Goal: Information Seeking & Learning: Find specific page/section

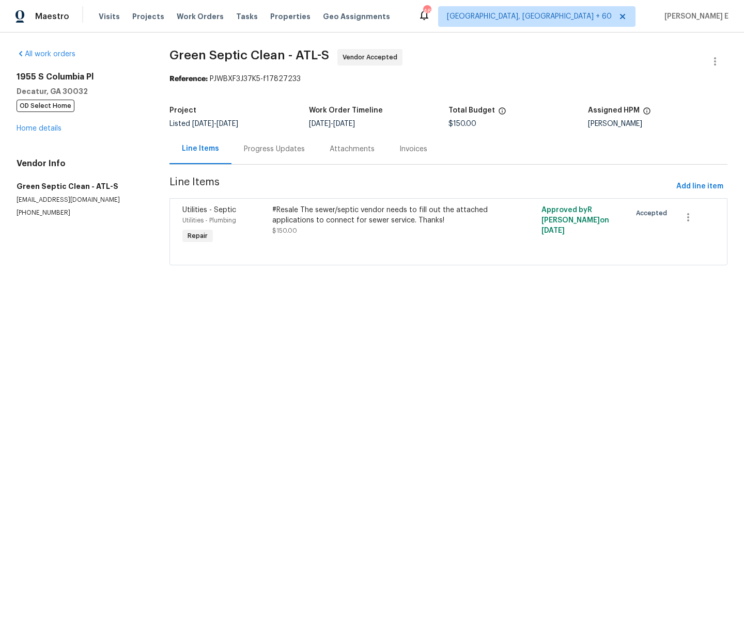
click at [478, 65] on span "Green Septic Clean - ATL-S Vendor Accepted" at bounding box center [435, 61] width 533 height 25
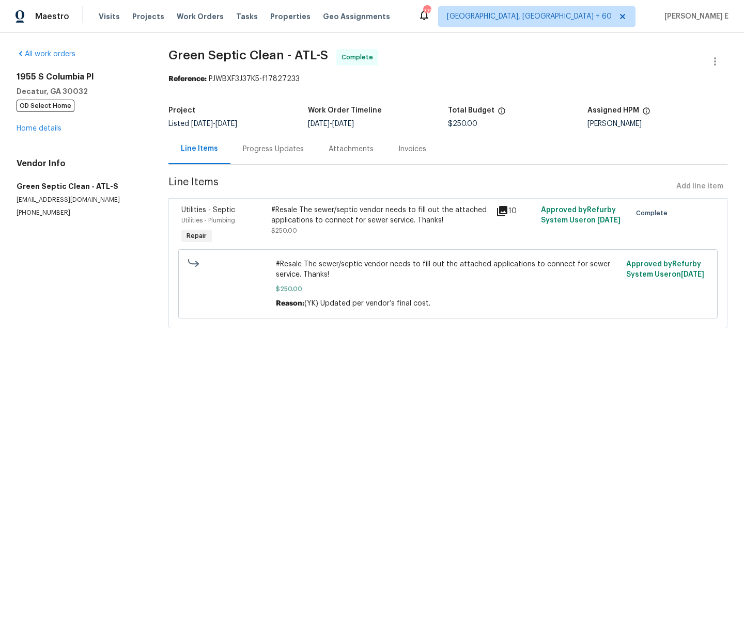
click at [509, 211] on div "10" at bounding box center [515, 211] width 39 height 12
click at [500, 210] on icon at bounding box center [502, 211] width 10 height 10
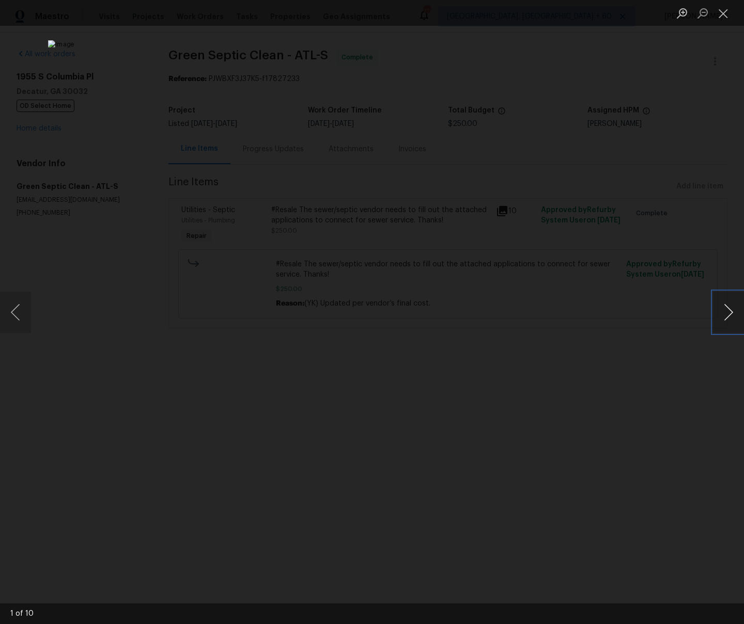
click at [728, 309] on button "Next image" at bounding box center [728, 312] width 31 height 41
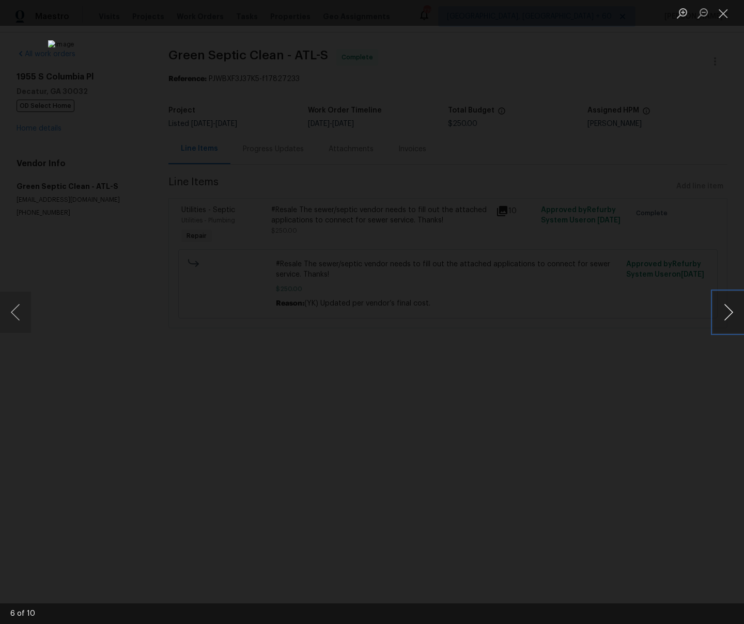
click at [728, 309] on button "Next image" at bounding box center [728, 312] width 31 height 41
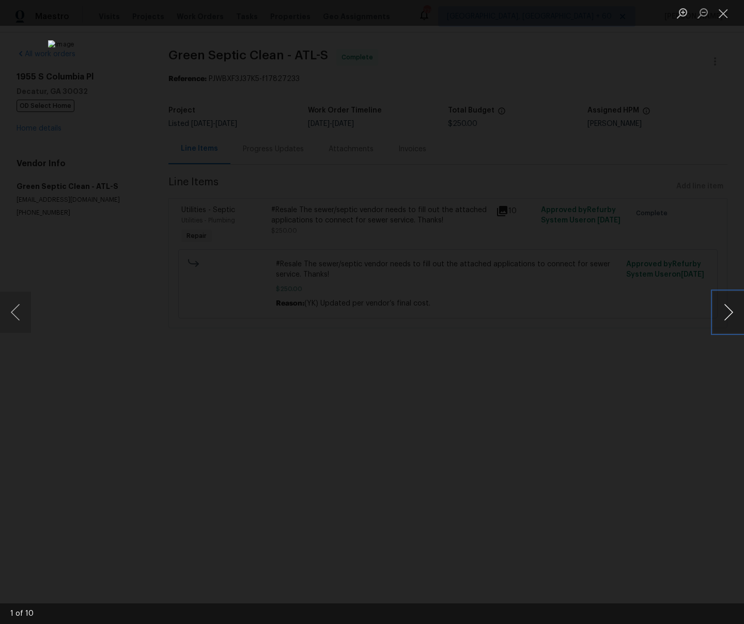
click at [728, 309] on button "Next image" at bounding box center [728, 312] width 31 height 41
click at [722, 18] on button "Close lightbox" at bounding box center [723, 13] width 21 height 18
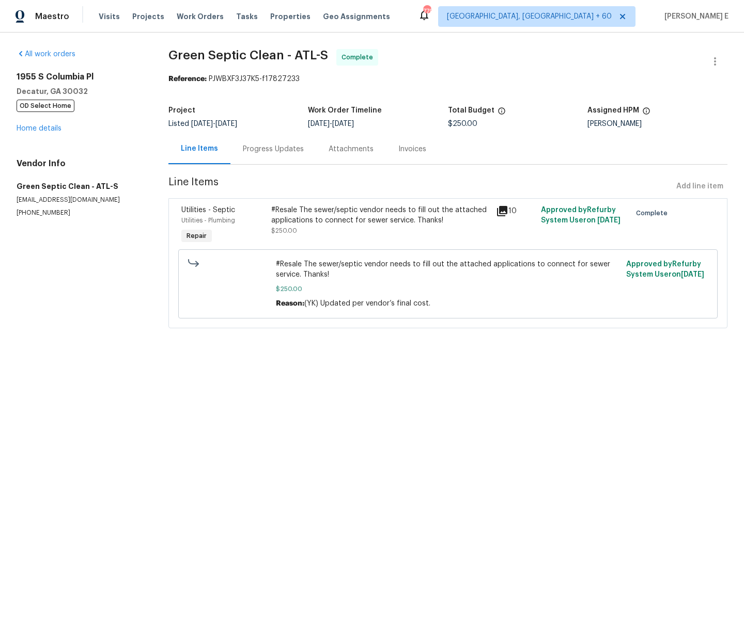
click at [259, 151] on div "Progress Updates" at bounding box center [273, 149] width 61 height 10
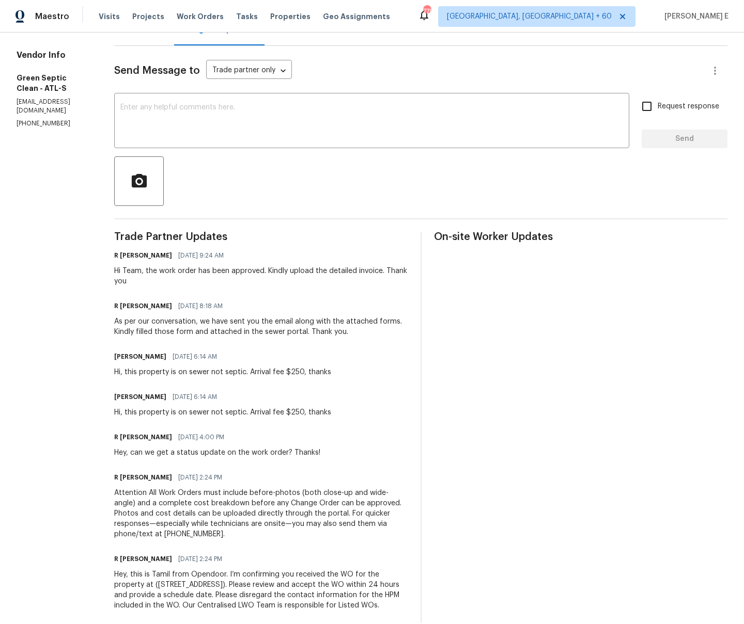
scroll to position [64, 0]
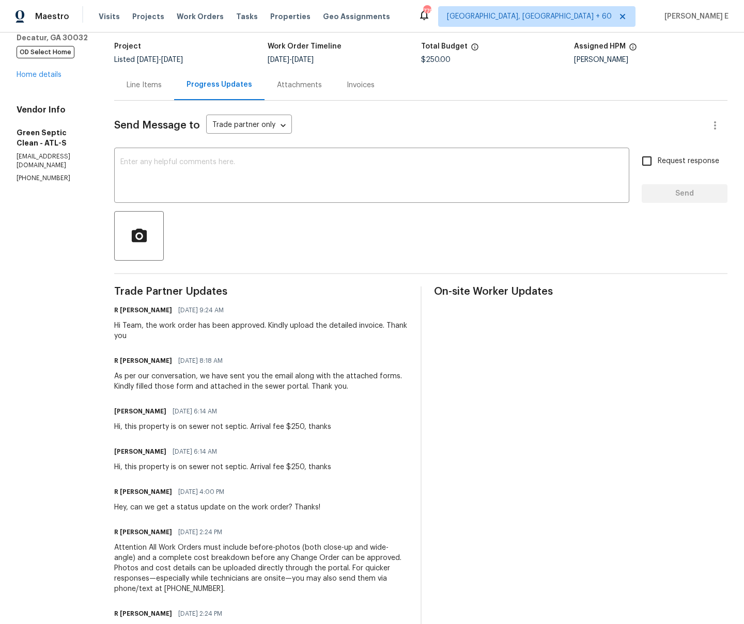
click at [162, 85] on div "Line Items" at bounding box center [144, 85] width 35 height 10
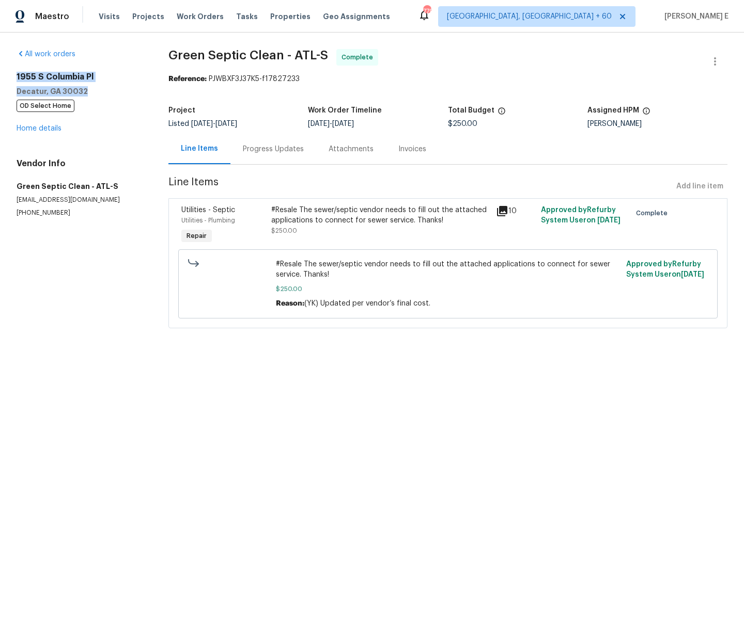
drag, startPoint x: 15, startPoint y: 72, endPoint x: 103, endPoint y: 90, distance: 89.7
click at [103, 90] on div "All work orders [STREET_ADDRESS] OD Select Home Home details Vendor Info Green …" at bounding box center [372, 195] width 744 height 325
copy div "[STREET_ADDRESS]"
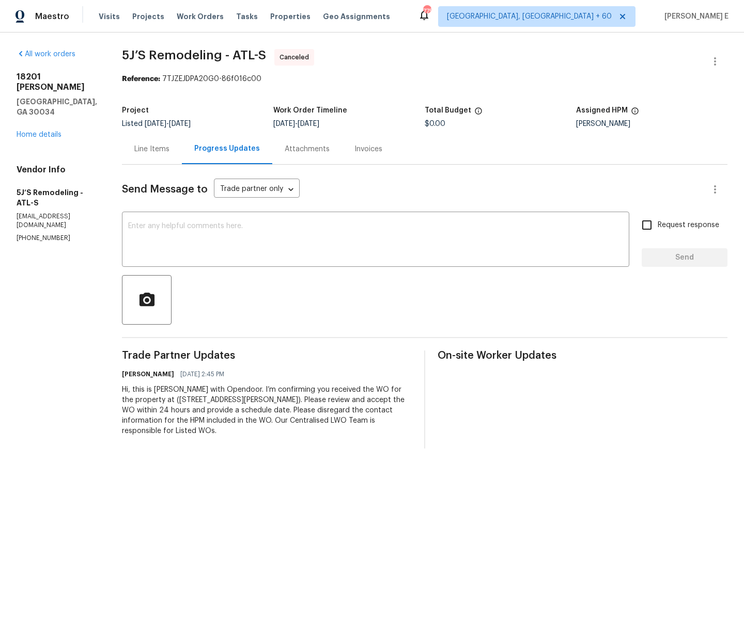
click at [152, 157] on div "Line Items" at bounding box center [152, 149] width 60 height 30
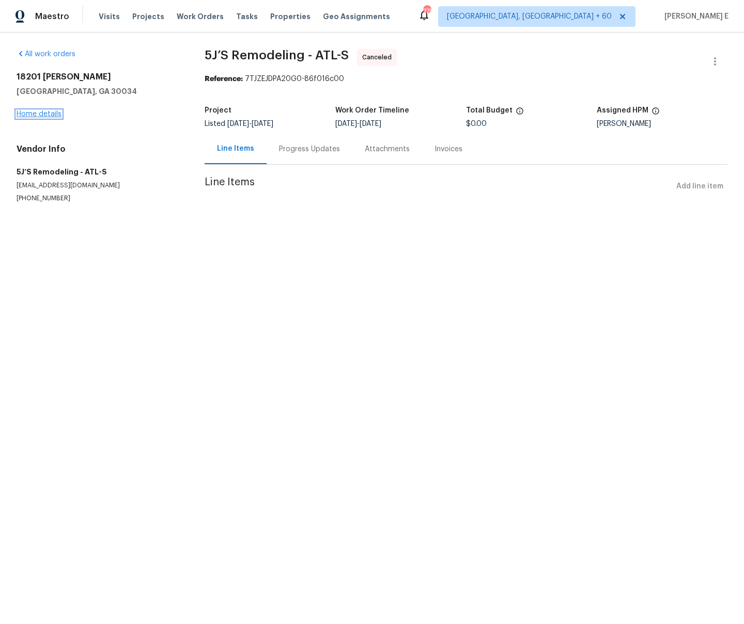
click at [43, 115] on link "Home details" at bounding box center [39, 114] width 45 height 7
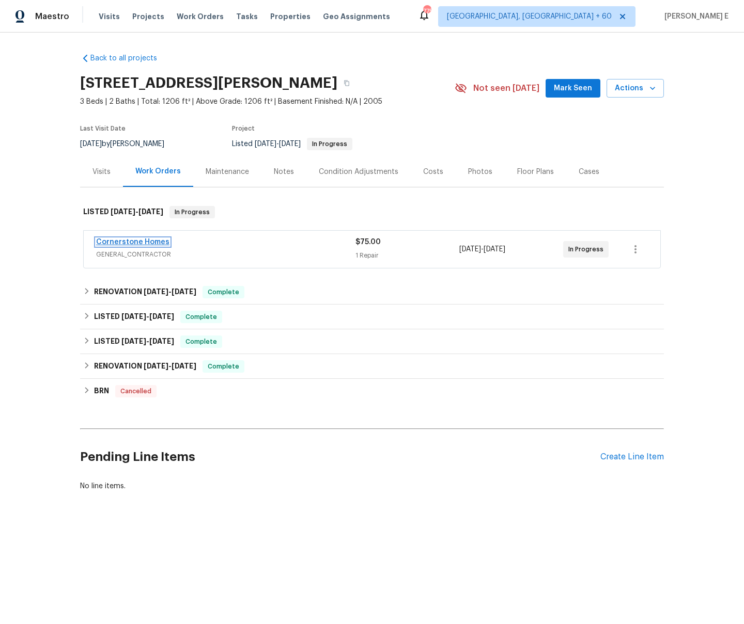
click at [133, 243] on link "Cornerstone Homes" at bounding box center [132, 242] width 73 height 7
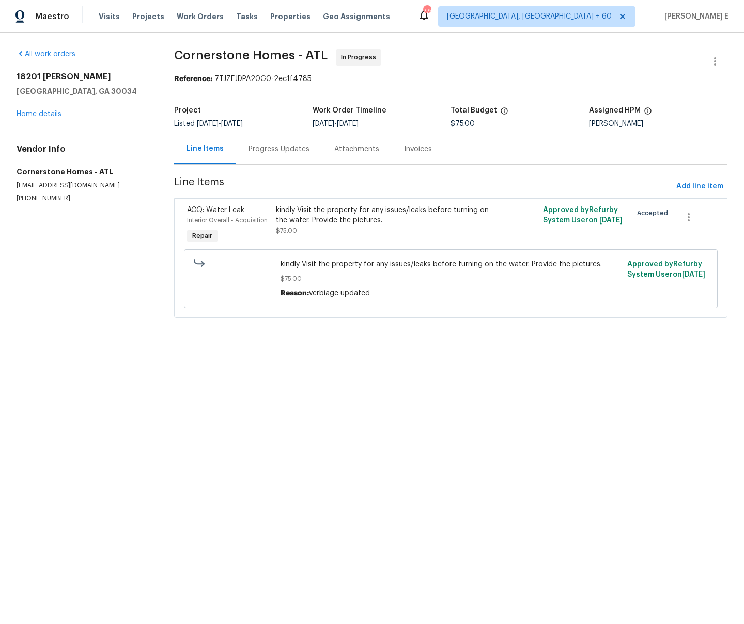
click at [280, 148] on div "Progress Updates" at bounding box center [278, 149] width 61 height 10
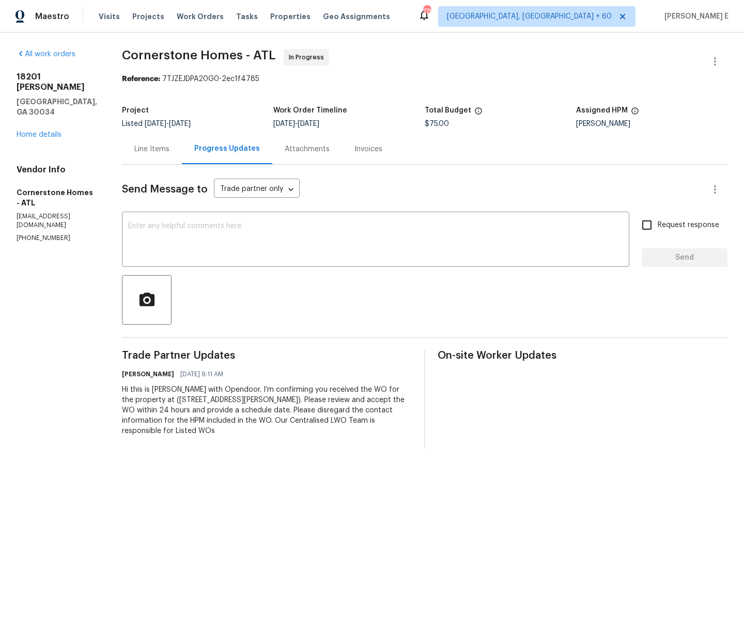
click at [164, 155] on div "Line Items" at bounding box center [152, 149] width 60 height 30
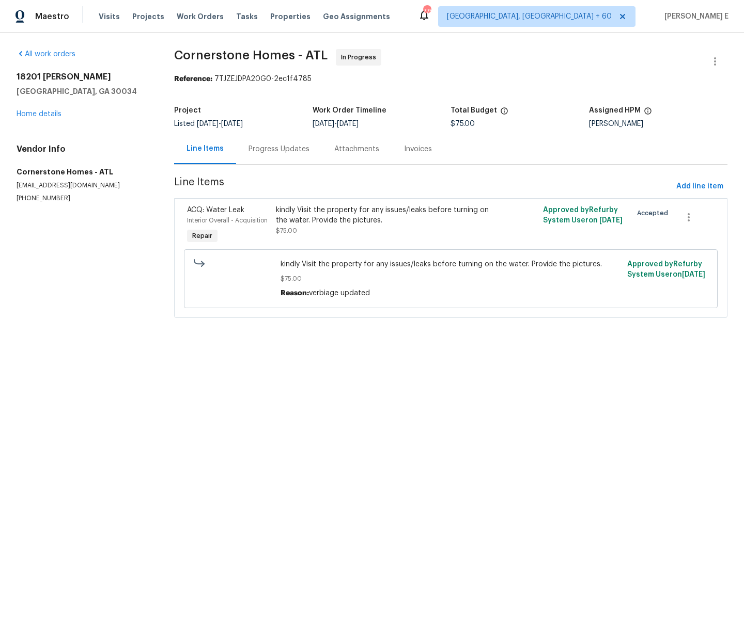
click at [222, 347] on html "Maestro Visits Projects Work Orders Tasks Properties Geo Assignments 775 Albuqu…" at bounding box center [372, 173] width 744 height 347
click at [309, 347] on html "Maestro Visits Projects Work Orders Tasks Properties Geo Assignments 775 Albuqu…" at bounding box center [372, 173] width 744 height 347
click at [284, 156] on div "Progress Updates" at bounding box center [279, 149] width 86 height 30
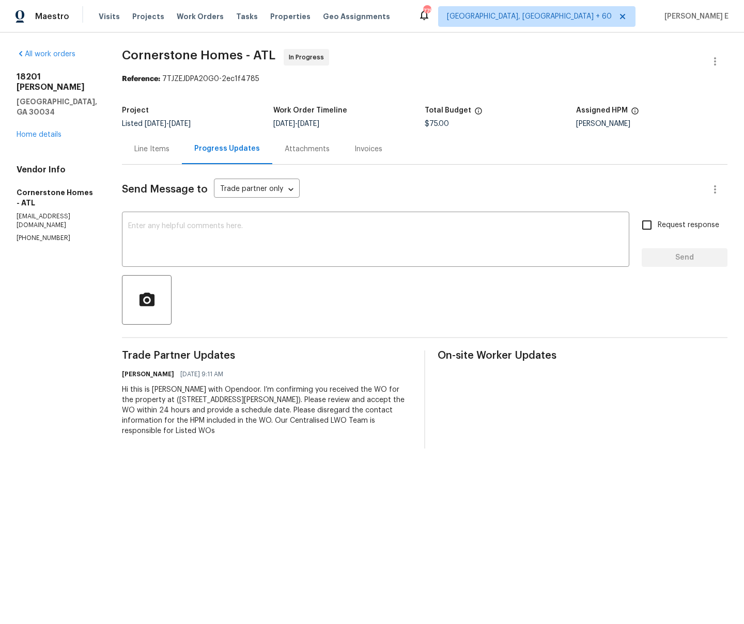
click at [229, 153] on div "Progress Updates" at bounding box center [227, 149] width 66 height 10
click at [53, 131] on link "Home details" at bounding box center [39, 134] width 45 height 7
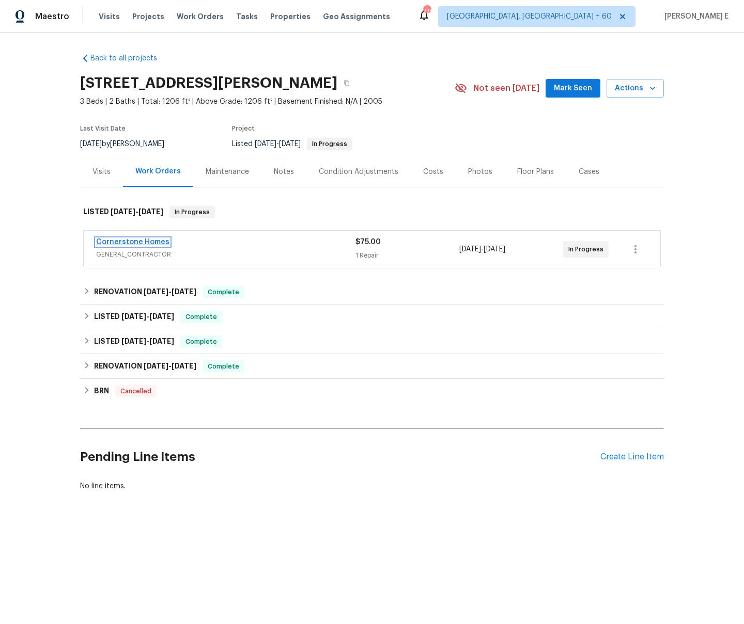
click at [133, 241] on link "Cornerstone Homes" at bounding box center [132, 242] width 73 height 7
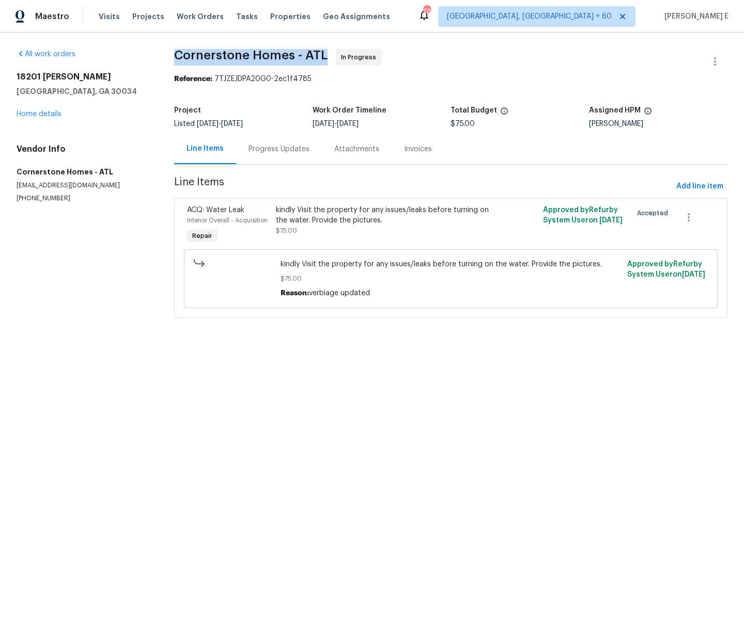
drag, startPoint x: 175, startPoint y: 58, endPoint x: 322, endPoint y: 60, distance: 146.7
click at [322, 60] on span "Cornerstone Homes - ATL" at bounding box center [250, 55] width 153 height 12
copy span "Cornerstone Homes - ATL"
